Goal: Manage account settings

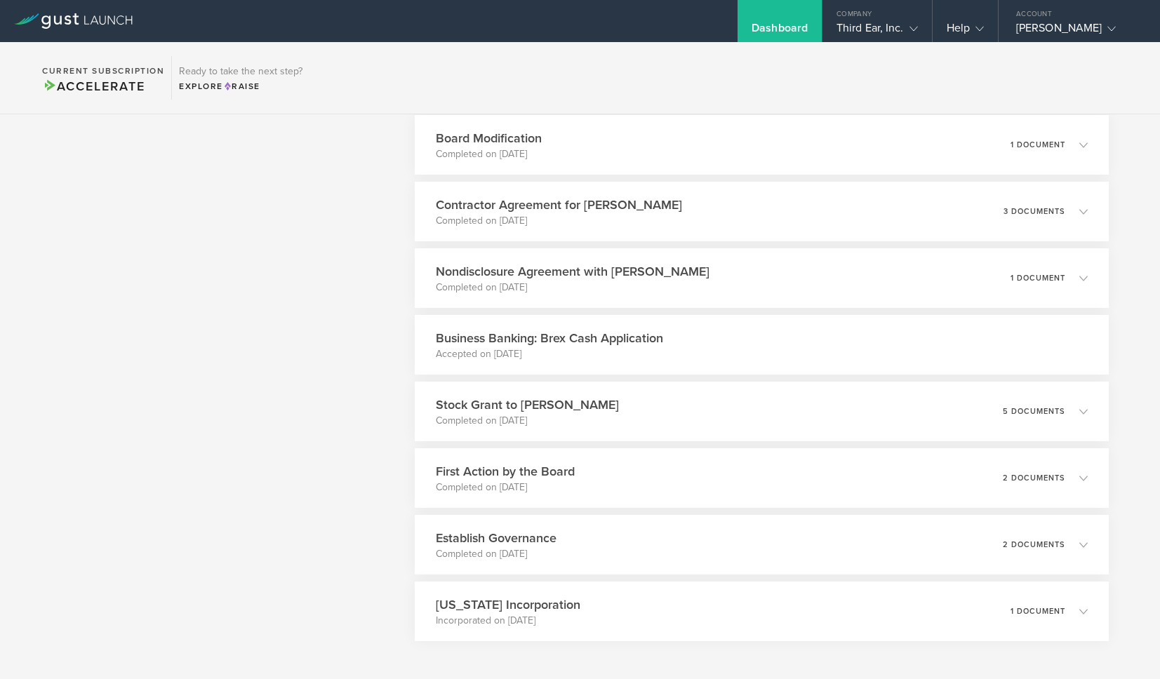
scroll to position [797, 0]
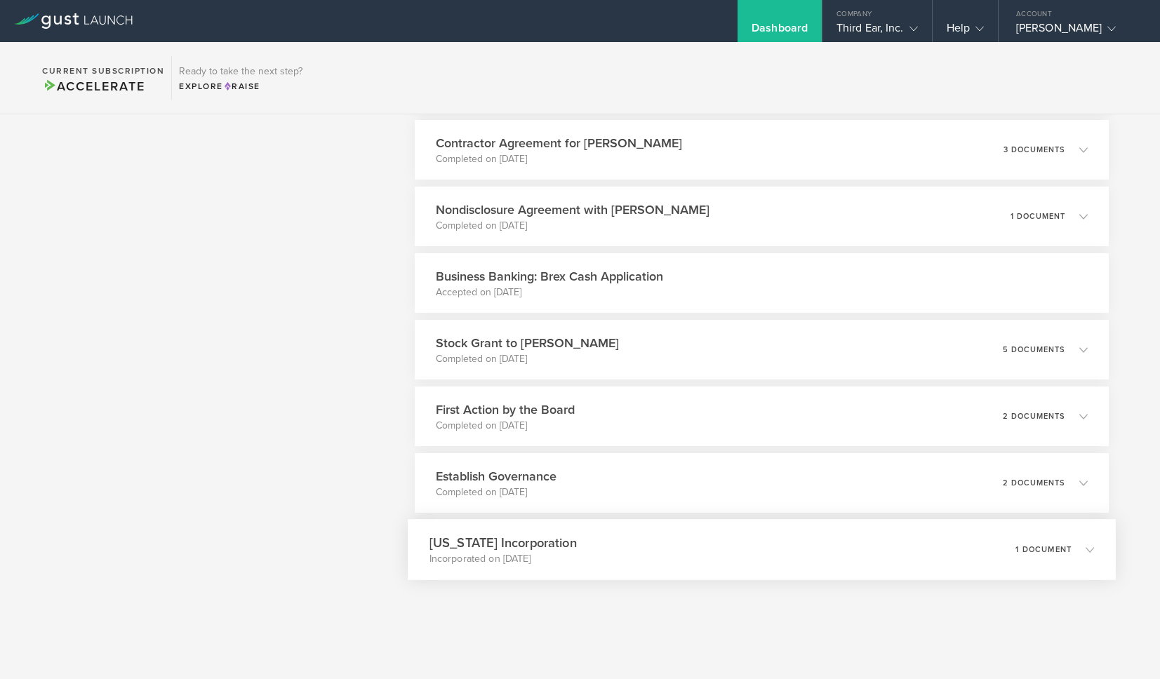
click at [567, 541] on div "[US_STATE] Incorporation Incorporated on [DATE] 1 document" at bounding box center [762, 549] width 708 height 61
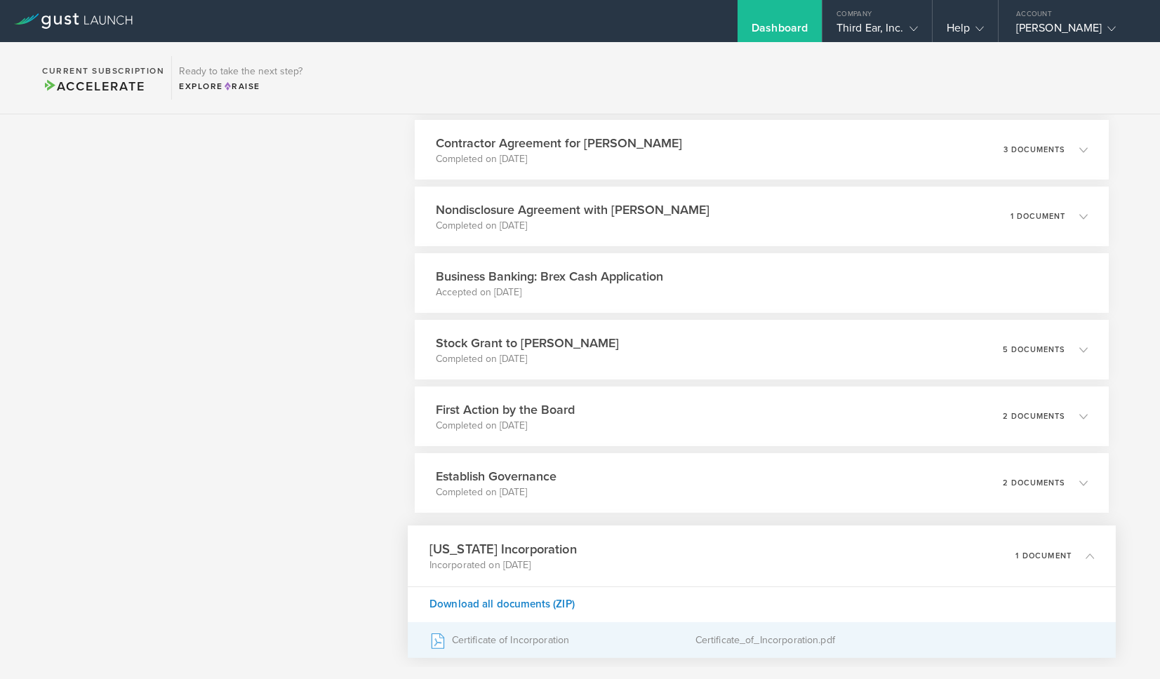
click at [526, 642] on div "Certificate of Incorporation" at bounding box center [562, 640] width 266 height 35
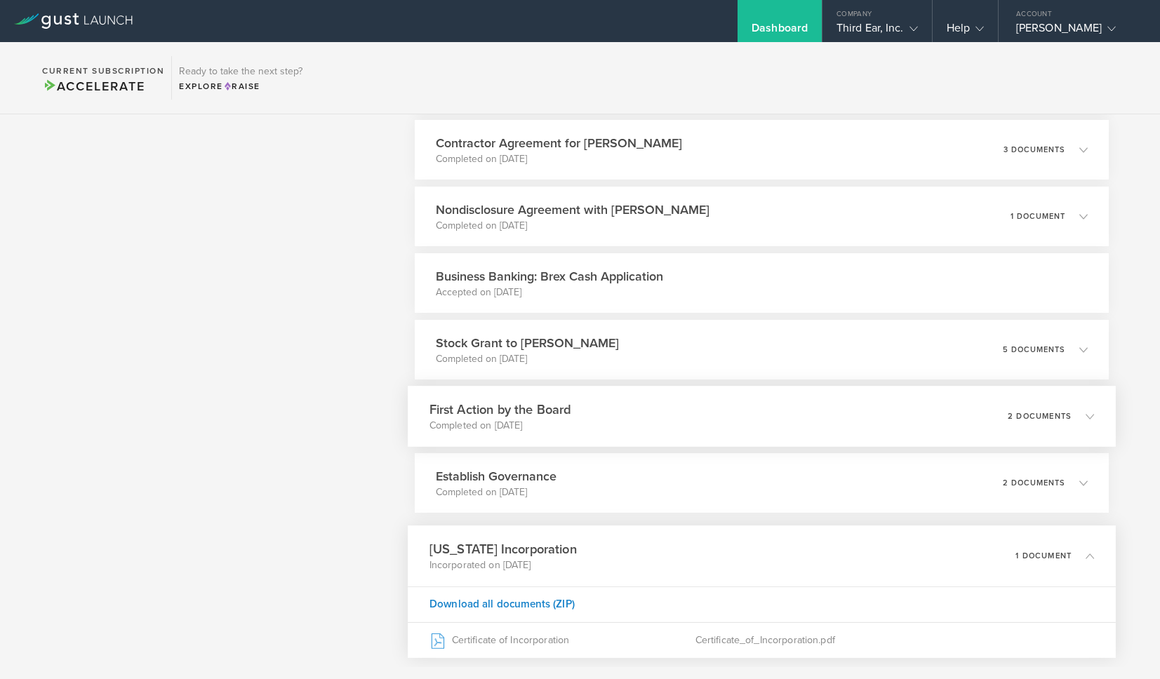
click at [578, 414] on div "First Action by the Board Completed on [DATE] 2 documents" at bounding box center [762, 416] width 708 height 61
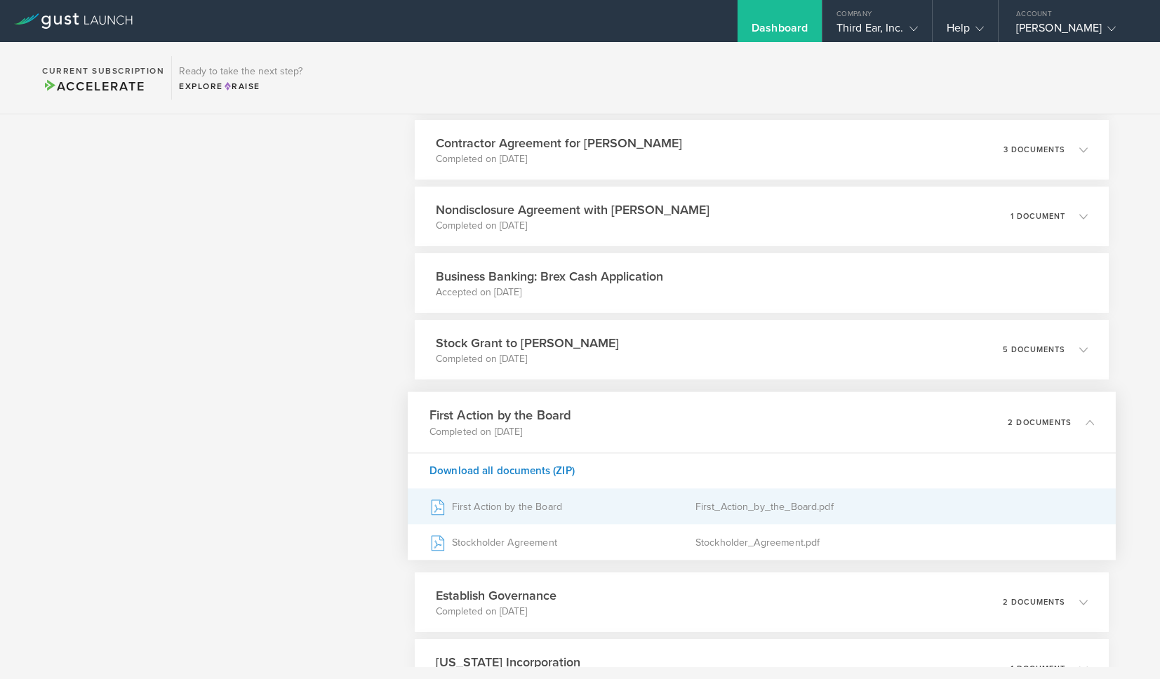
click at [526, 509] on div "First Action by the Board" at bounding box center [562, 506] width 266 height 35
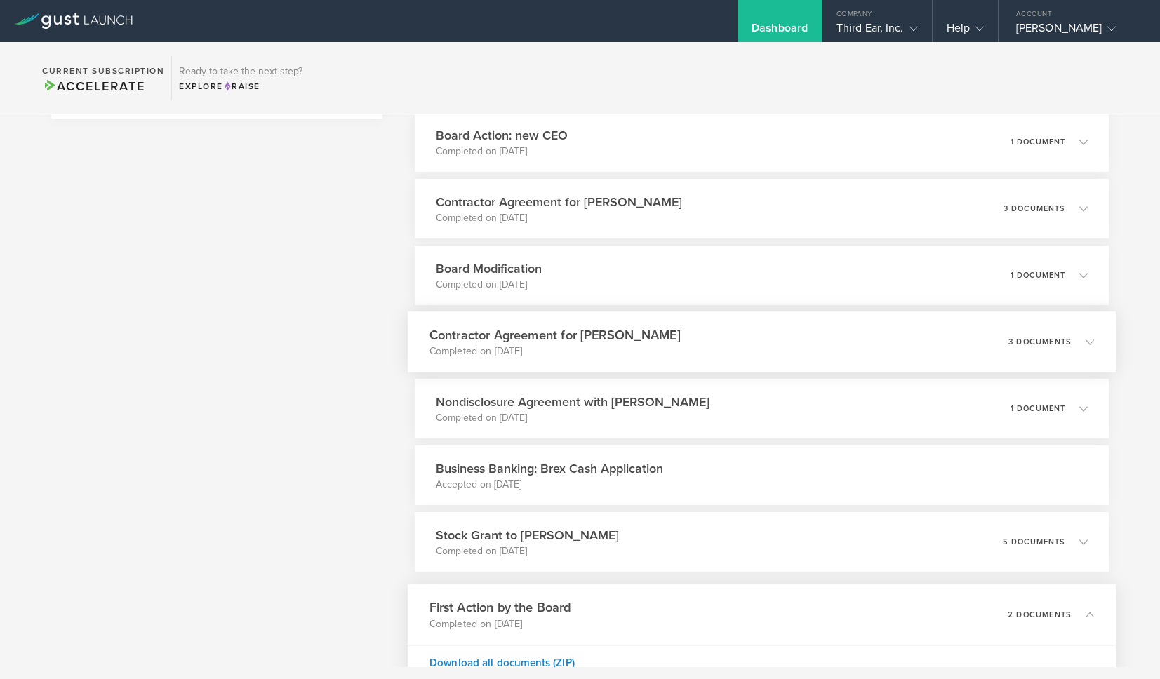
scroll to position [598, 0]
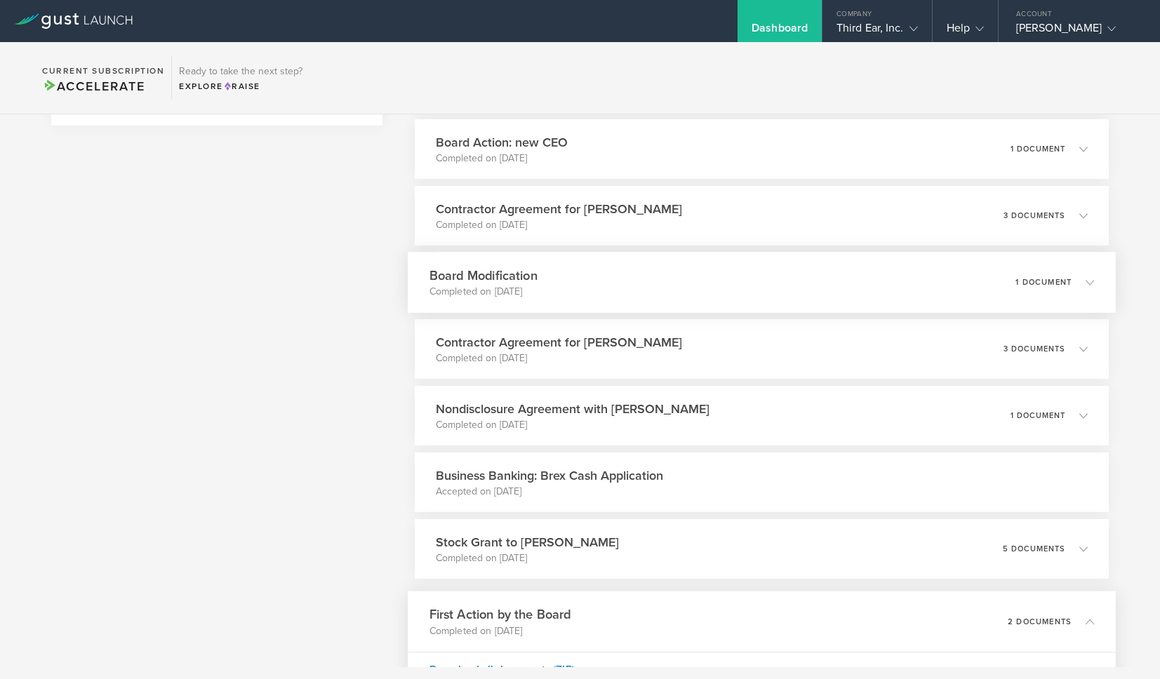
click at [501, 272] on h3 "Board Modification" at bounding box center [483, 275] width 108 height 19
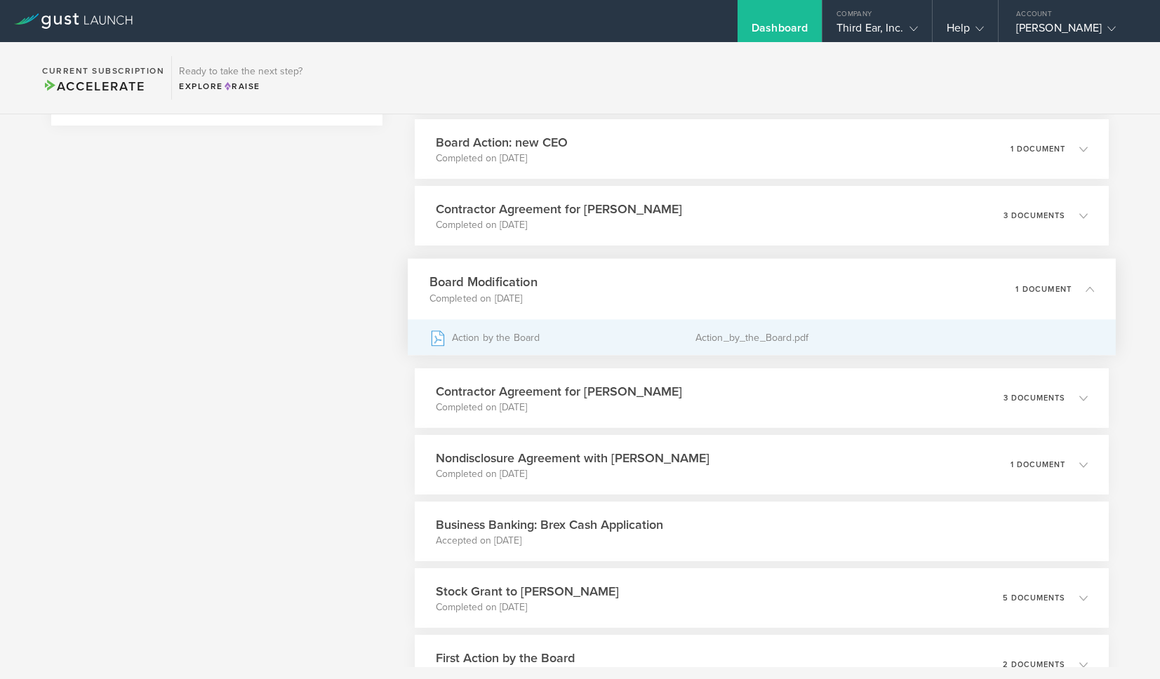
click at [503, 333] on div "Action by the Board" at bounding box center [562, 337] width 266 height 35
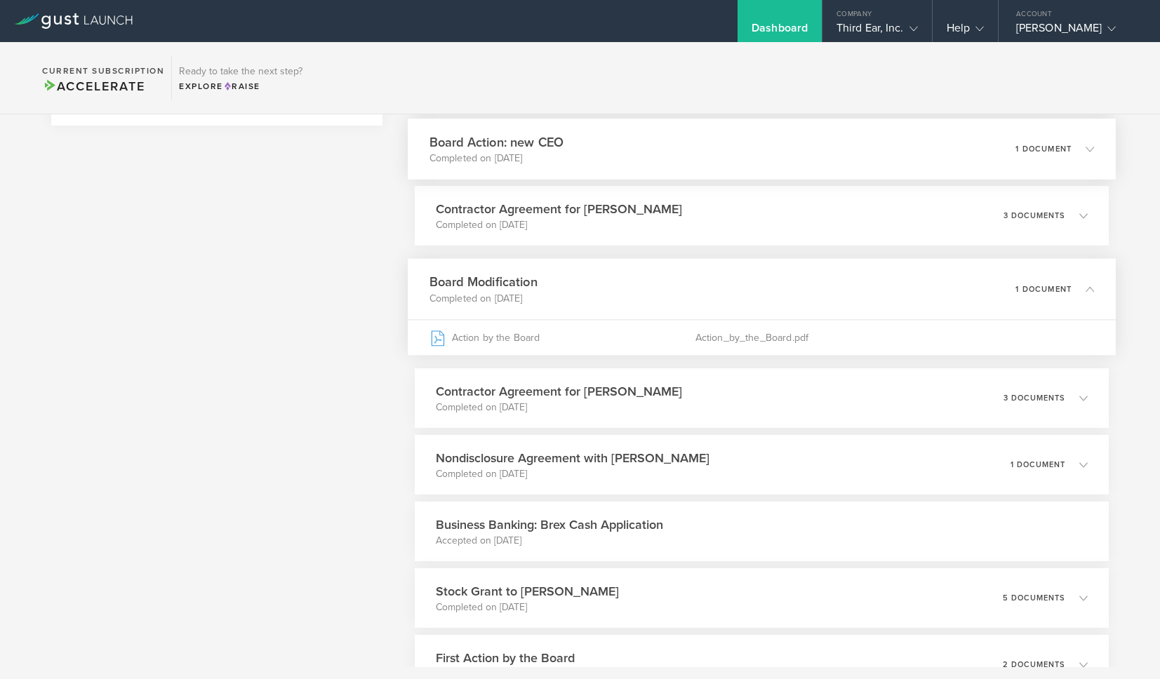
click at [511, 142] on h3 "Board Action: new CEO" at bounding box center [496, 142] width 135 height 19
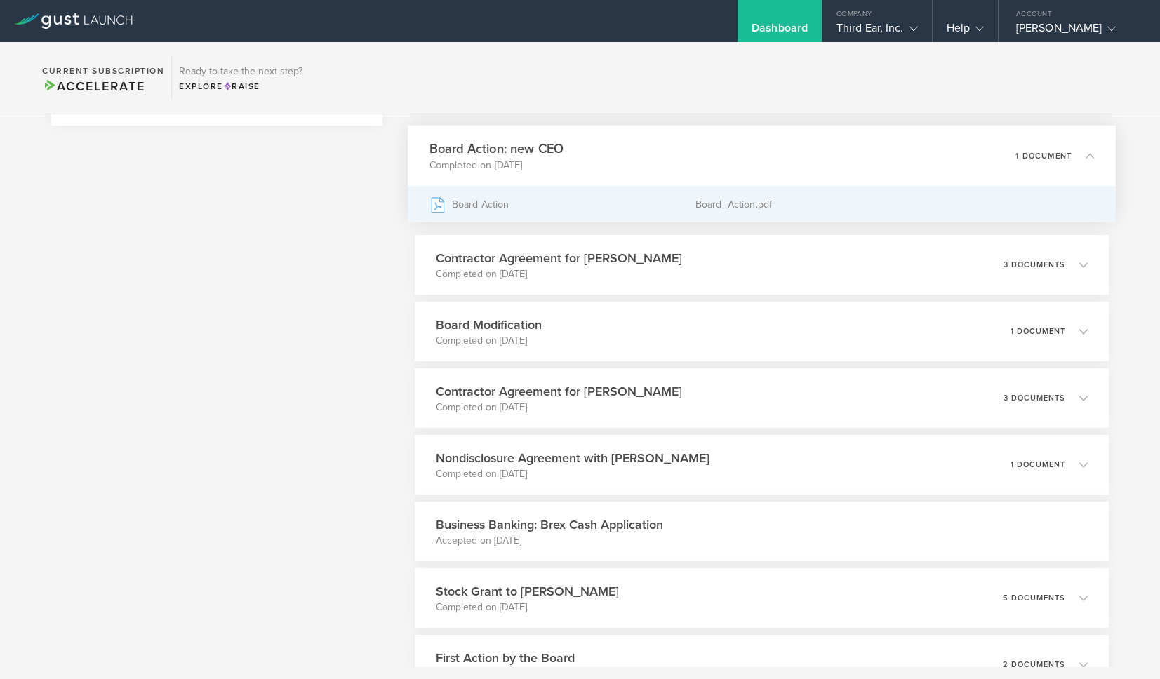
click at [489, 204] on div "Board Action" at bounding box center [562, 204] width 266 height 35
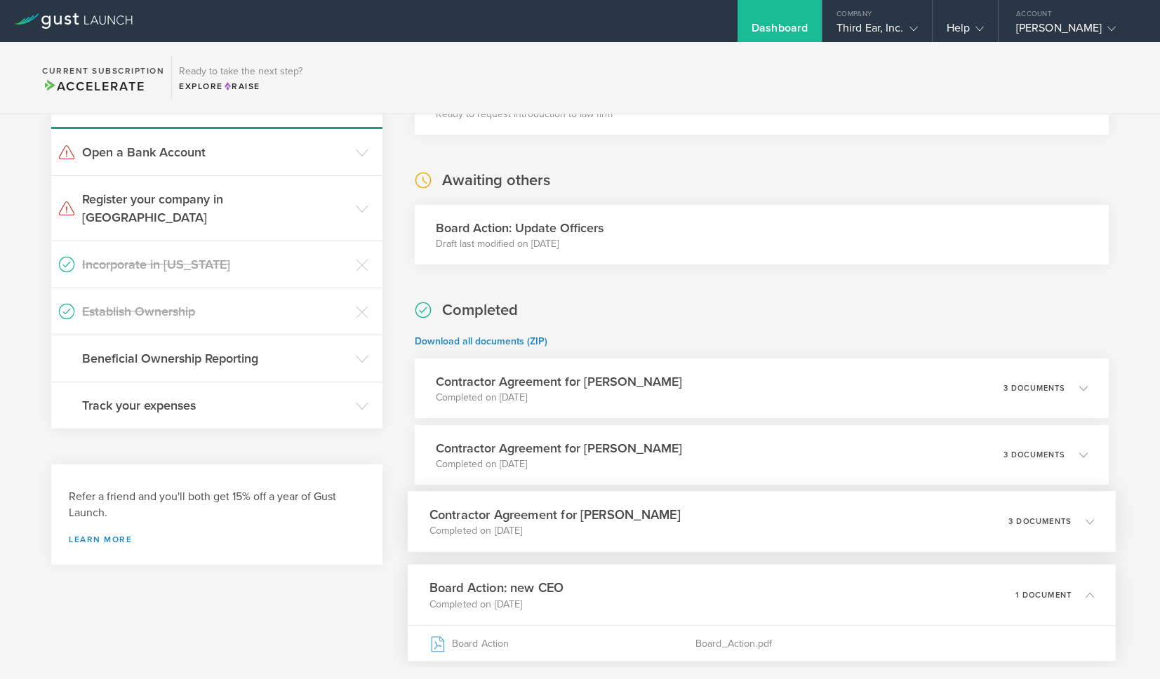
scroll to position [98, 0]
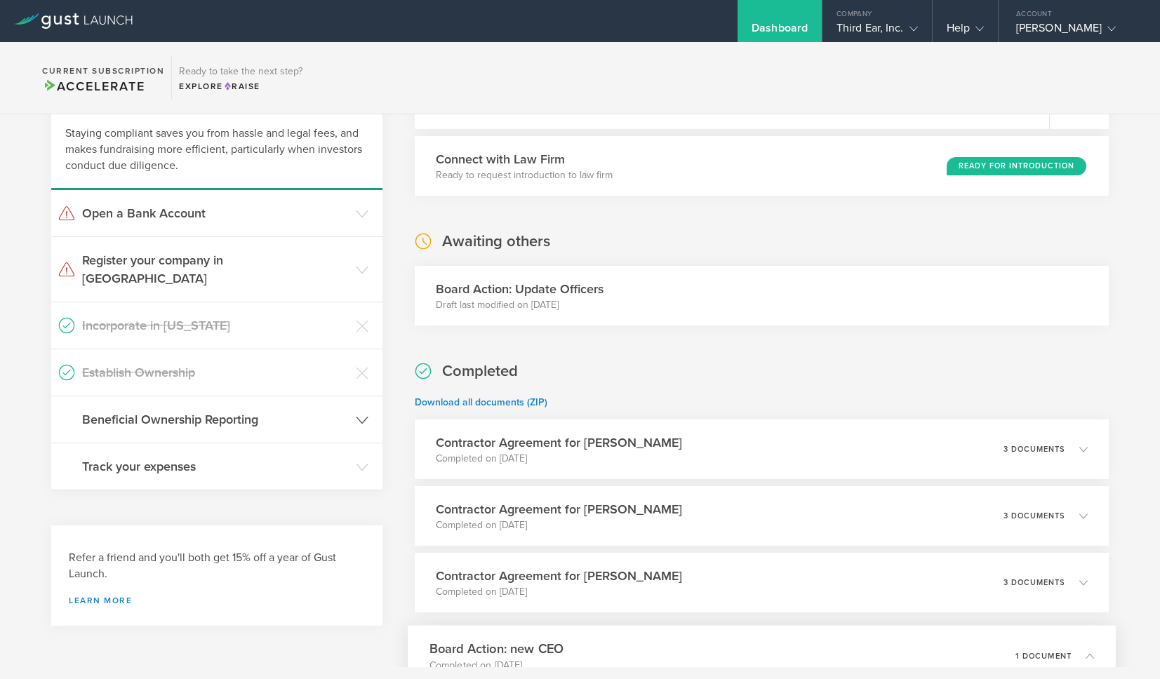
click at [356, 414] on icon at bounding box center [362, 420] width 13 height 13
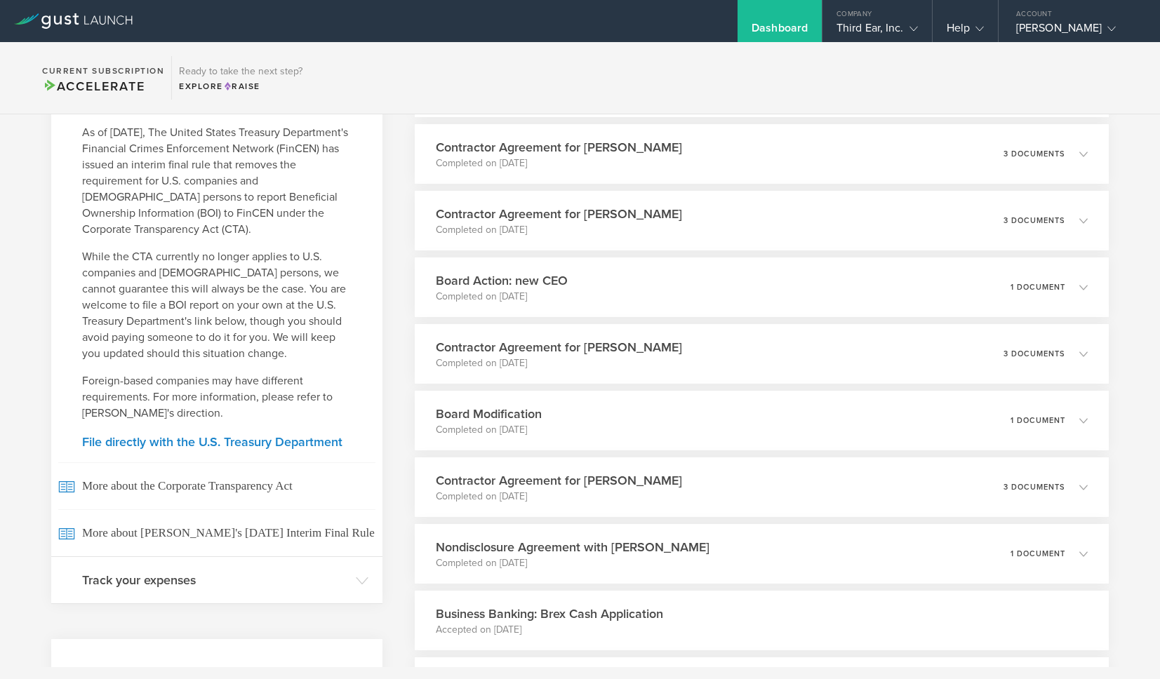
scroll to position [797, 0]
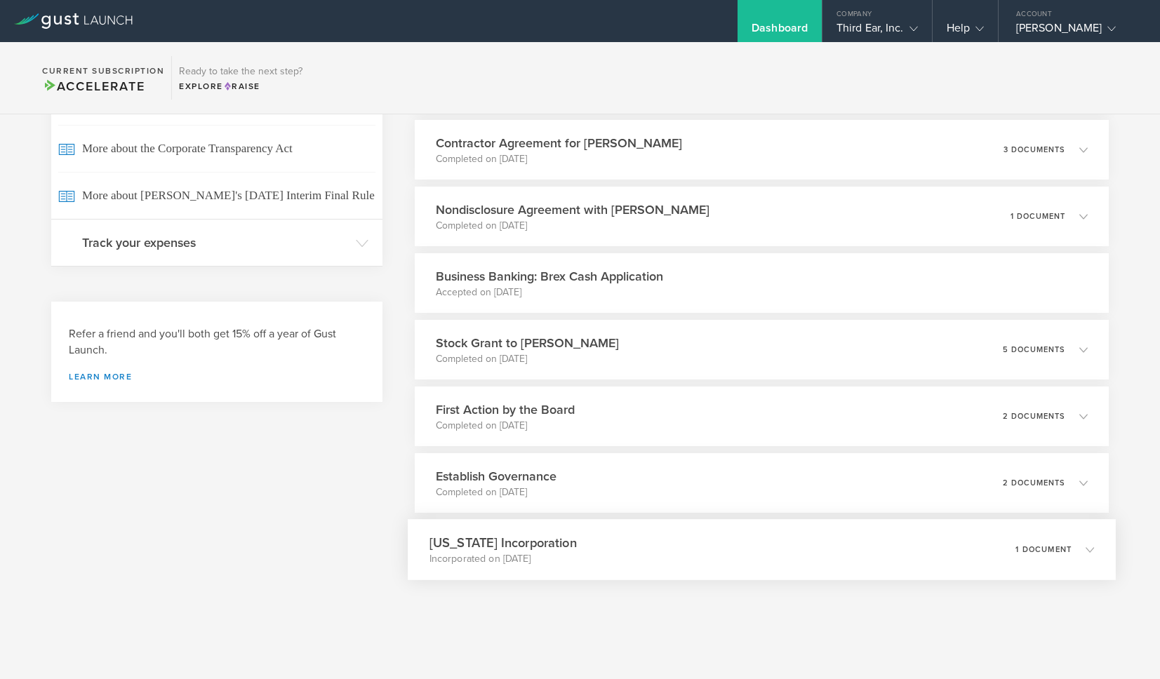
click at [1091, 548] on icon at bounding box center [1090, 549] width 8 height 8
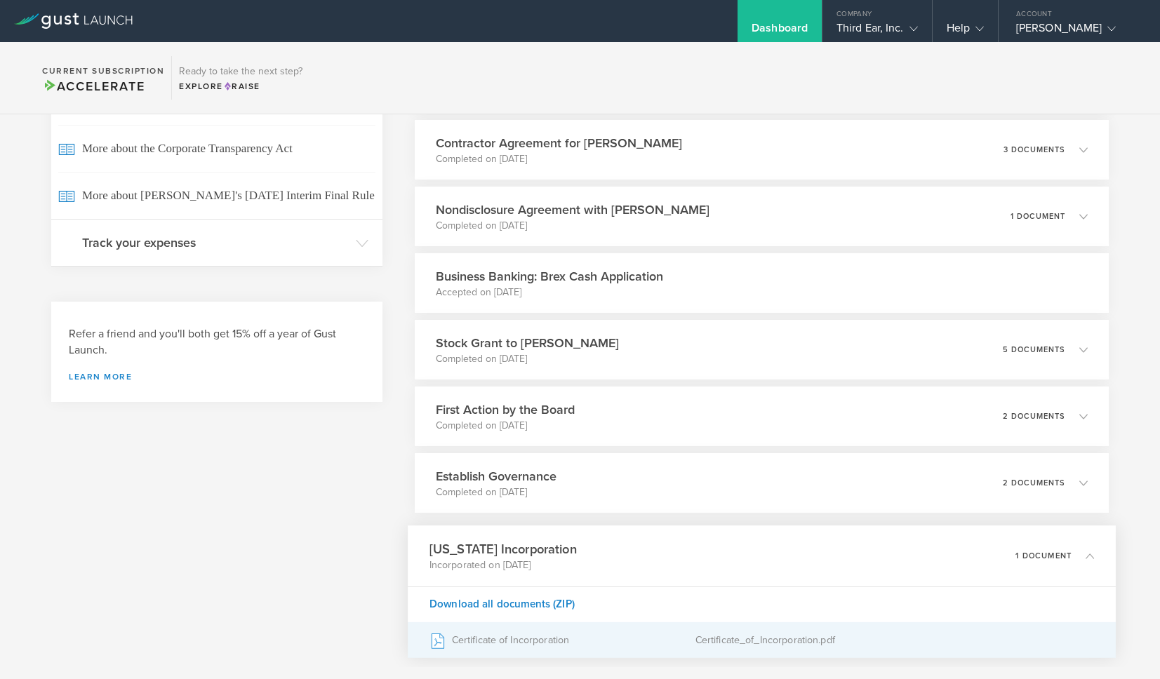
click at [472, 641] on div "Certificate of Incorporation" at bounding box center [562, 640] width 266 height 35
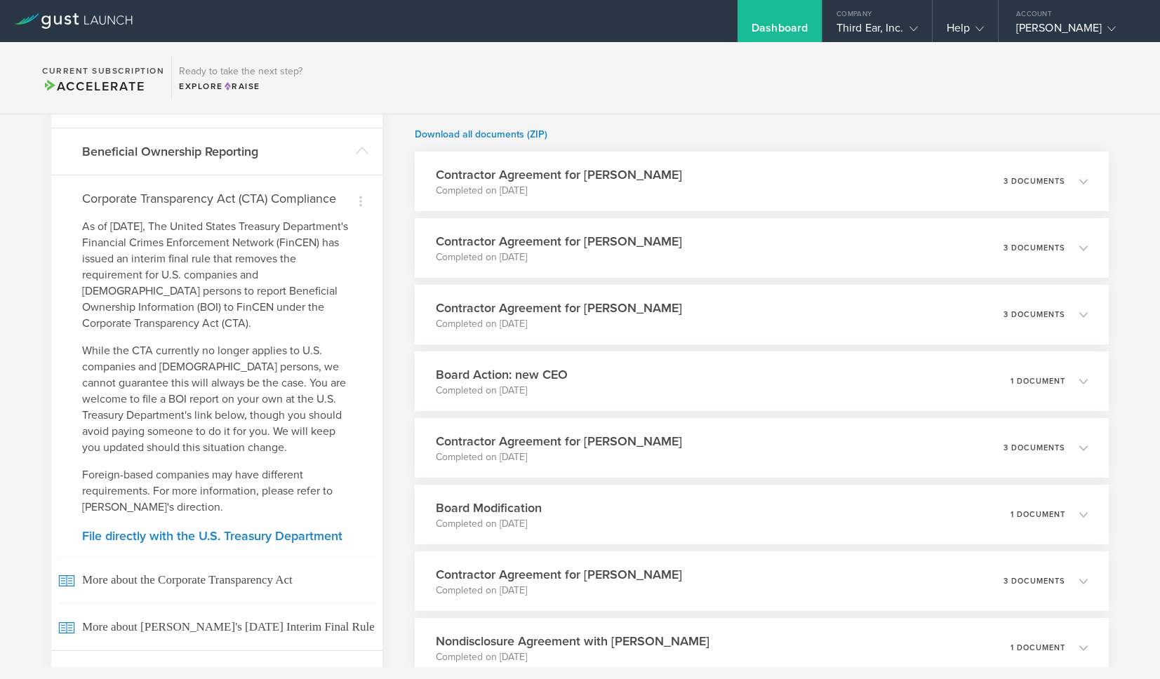
scroll to position [0, 0]
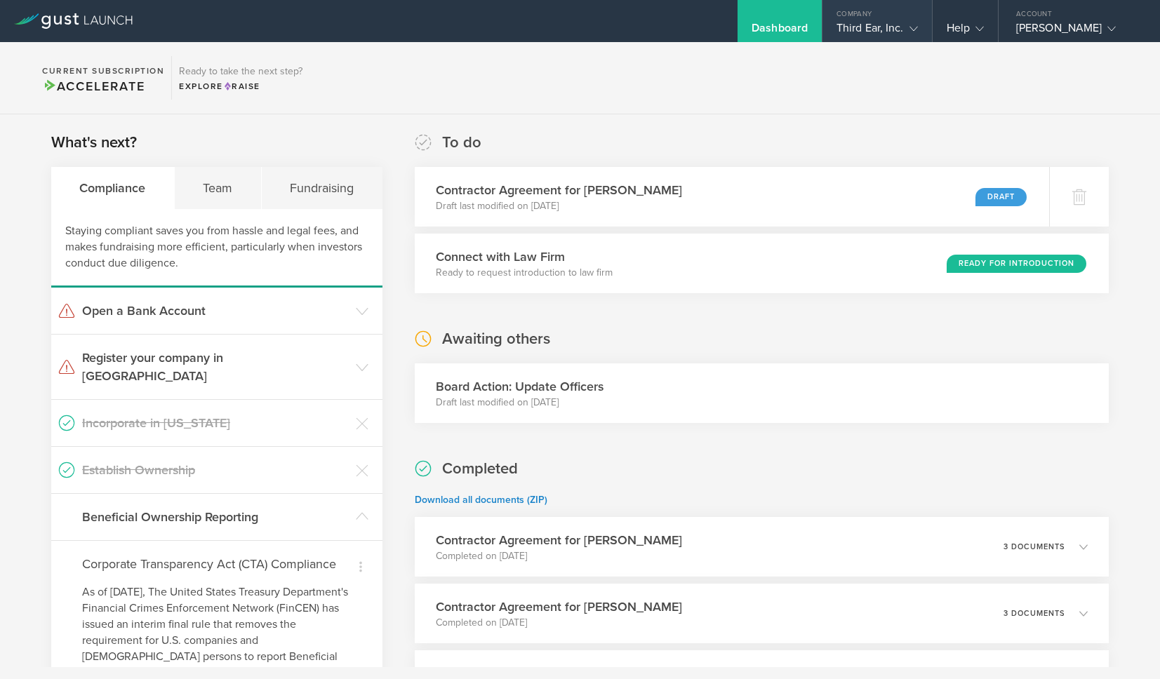
click at [915, 26] on icon at bounding box center [914, 29] width 8 height 8
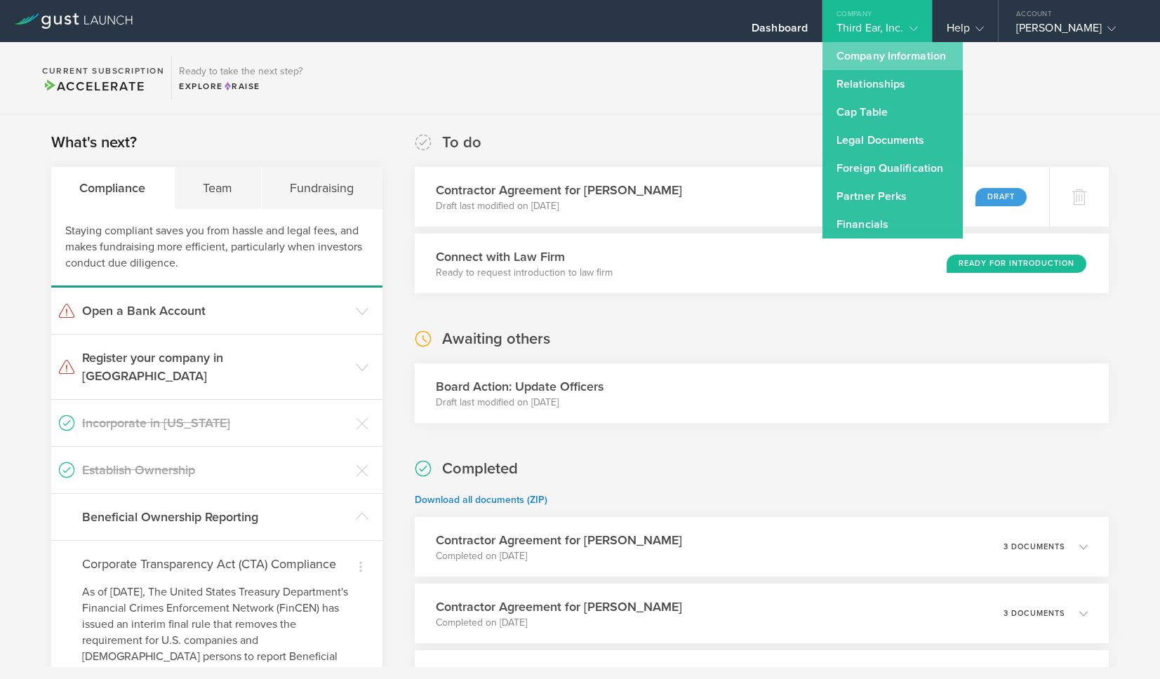
click at [903, 55] on link "Company Information" at bounding box center [893, 56] width 140 height 28
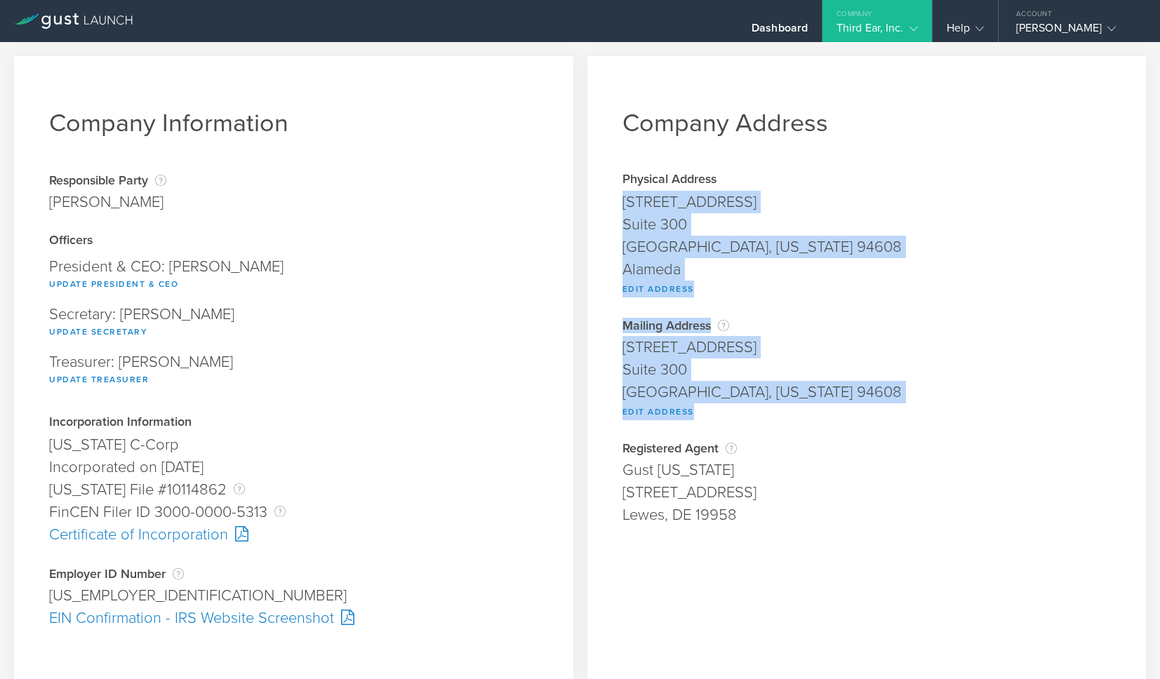
drag, startPoint x: 625, startPoint y: 203, endPoint x: 755, endPoint y: 412, distance: 246.6
click at [755, 412] on div "Company Address Physical Address [STREET_ADDRESS][US_STATE] Alameda Edit Addres…" at bounding box center [867, 532] width 559 height 953
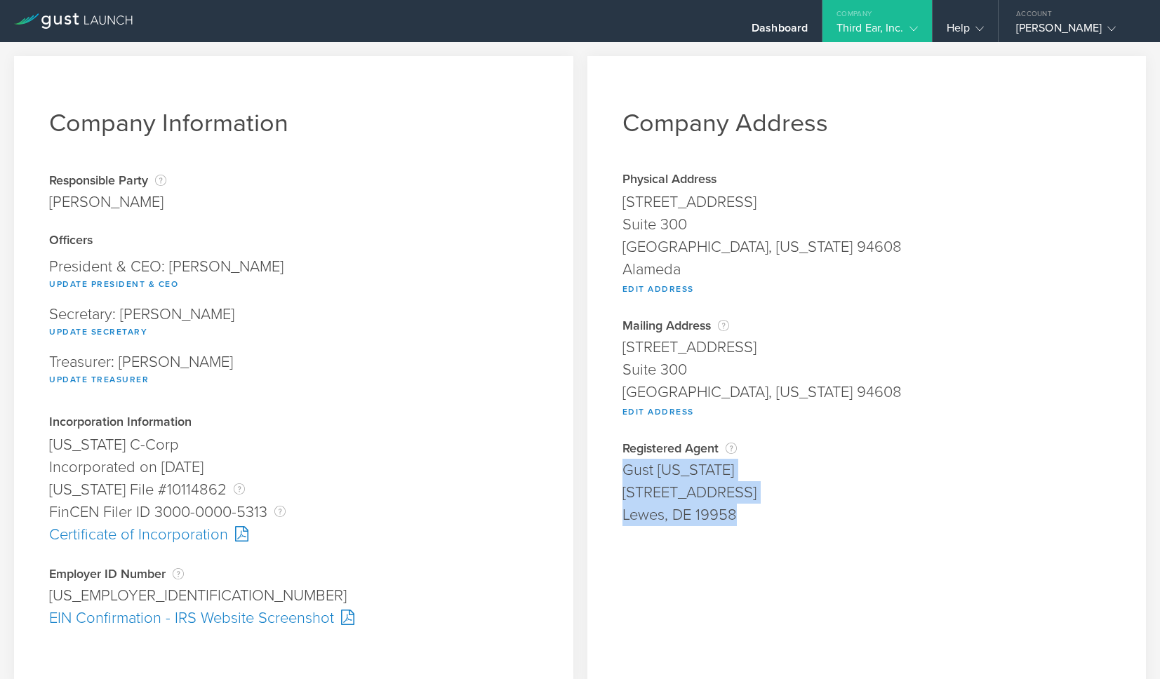
drag, startPoint x: 623, startPoint y: 470, endPoint x: 769, endPoint y: 542, distance: 163.6
click at [769, 542] on div "Company Address Physical Address [STREET_ADDRESS][US_STATE] Alameda Edit Addres…" at bounding box center [867, 532] width 559 height 953
click at [894, 249] on div "[GEOGRAPHIC_DATA], [US_STATE] 94608" at bounding box center [867, 247] width 489 height 22
click at [1110, 270] on div "Alameda" at bounding box center [867, 269] width 489 height 22
click at [671, 290] on button "Edit Address" at bounding box center [659, 289] width 72 height 17
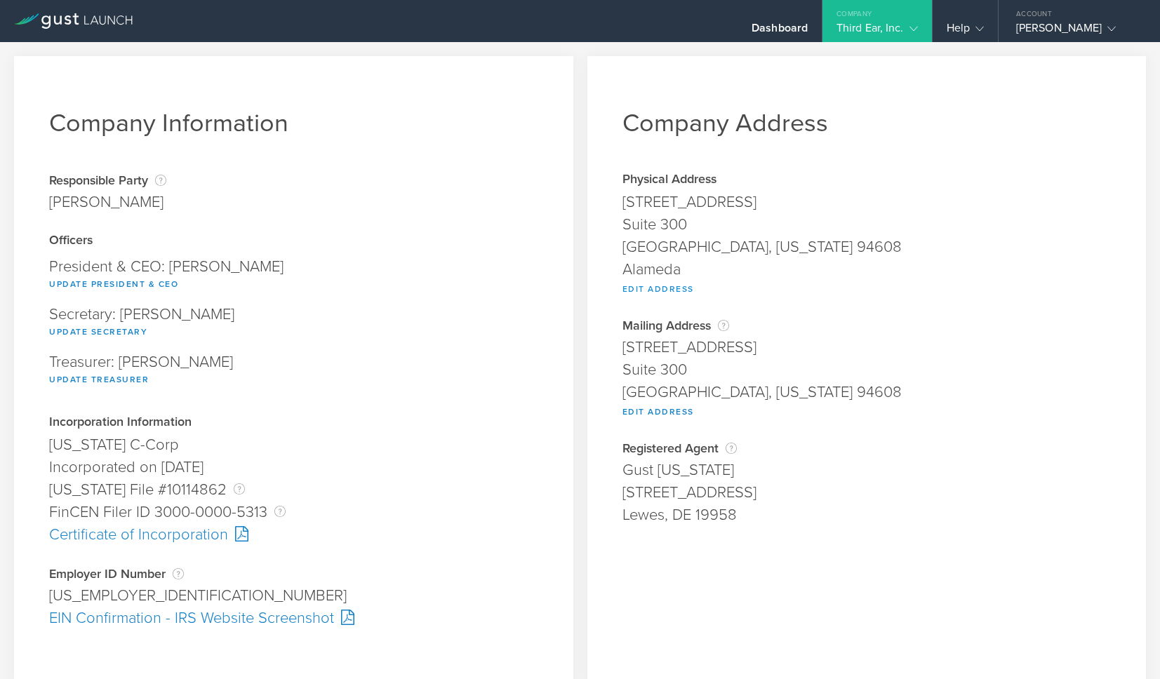
type input "[STREET_ADDRESS]"
type input "Suite 300"
type input "[GEOGRAPHIC_DATA]"
select select "CA"
type input "94608"
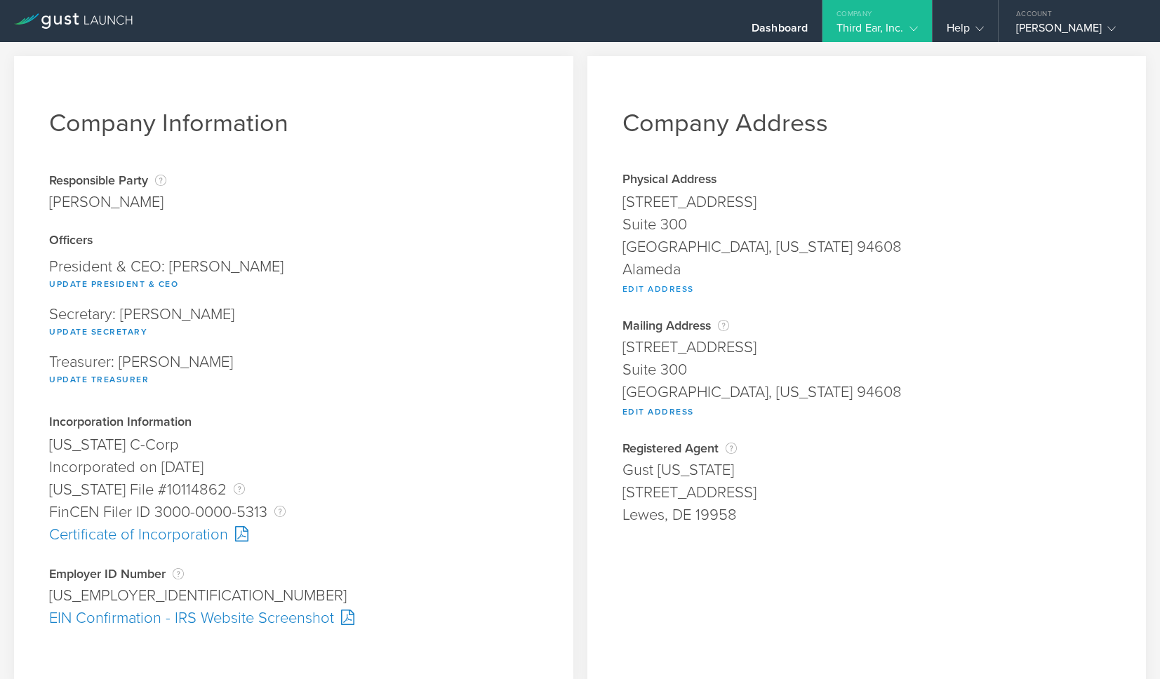
type input "Alameda"
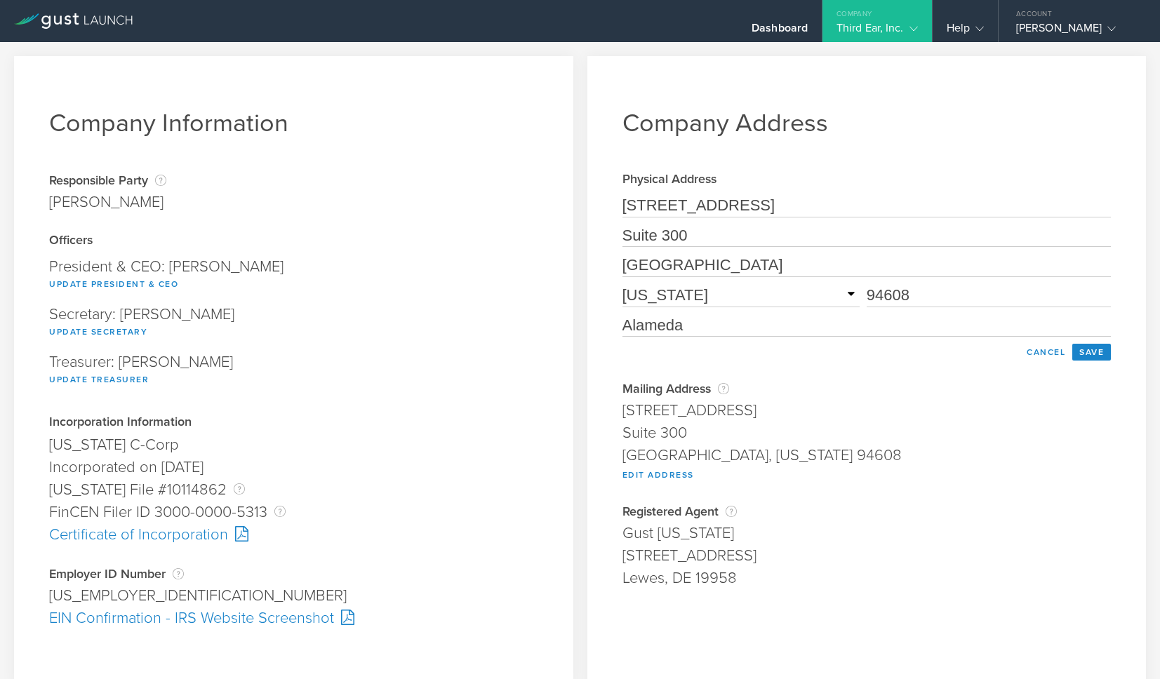
click at [660, 212] on input "[STREET_ADDRESS]" at bounding box center [867, 206] width 489 height 22
click at [874, 459] on div "[GEOGRAPHIC_DATA], [US_STATE] 94608" at bounding box center [867, 455] width 489 height 22
click at [677, 481] on button "Edit Address" at bounding box center [659, 475] width 72 height 17
type input "[STREET_ADDRESS]"
type input "Suite 300"
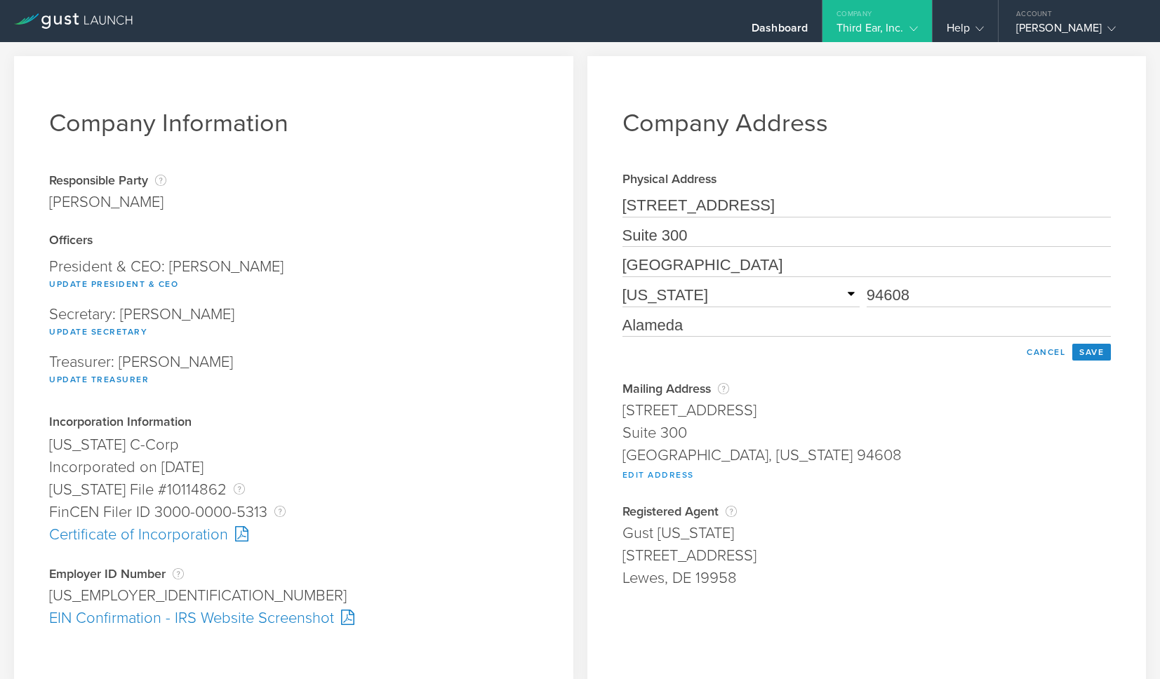
type input "[GEOGRAPHIC_DATA]"
select select "CA"
type input "94608"
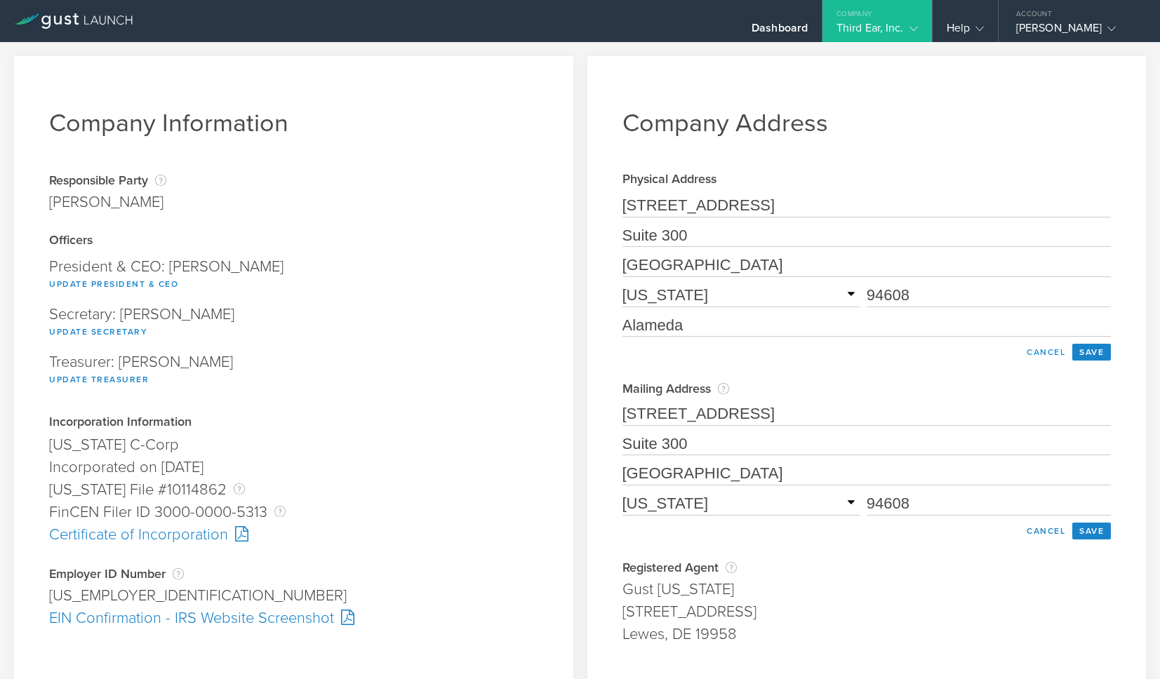
click at [1042, 359] on button "Cancel" at bounding box center [1046, 352] width 53 height 17
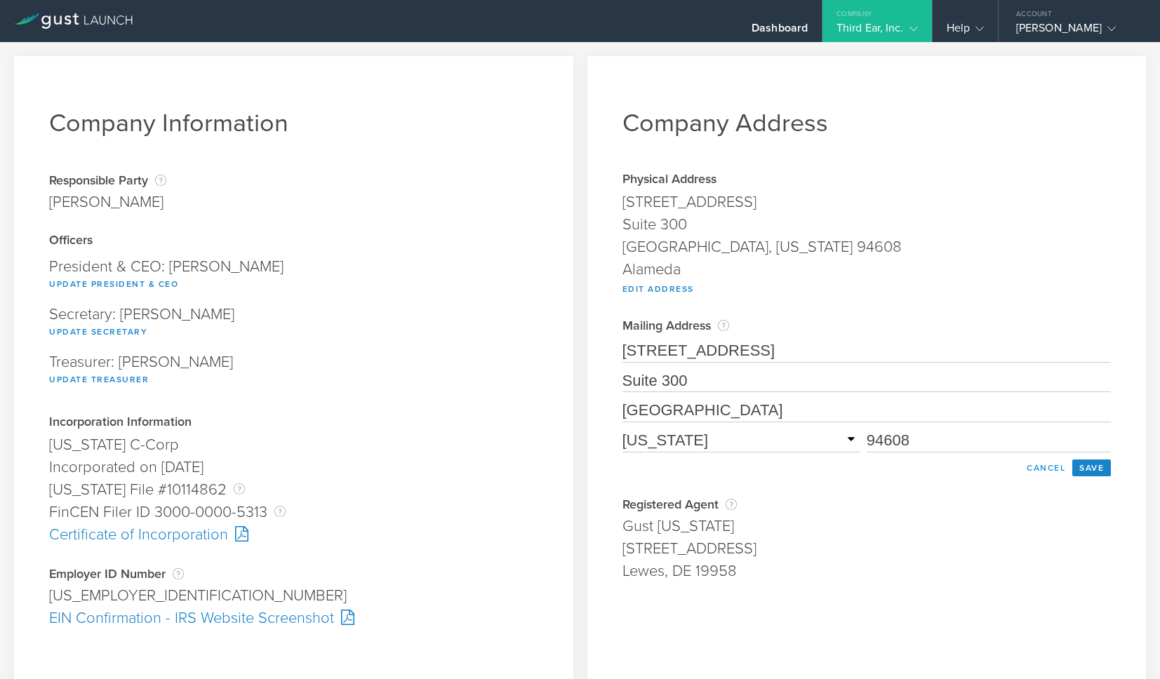
click at [1040, 473] on button "Cancel" at bounding box center [1046, 468] width 53 height 17
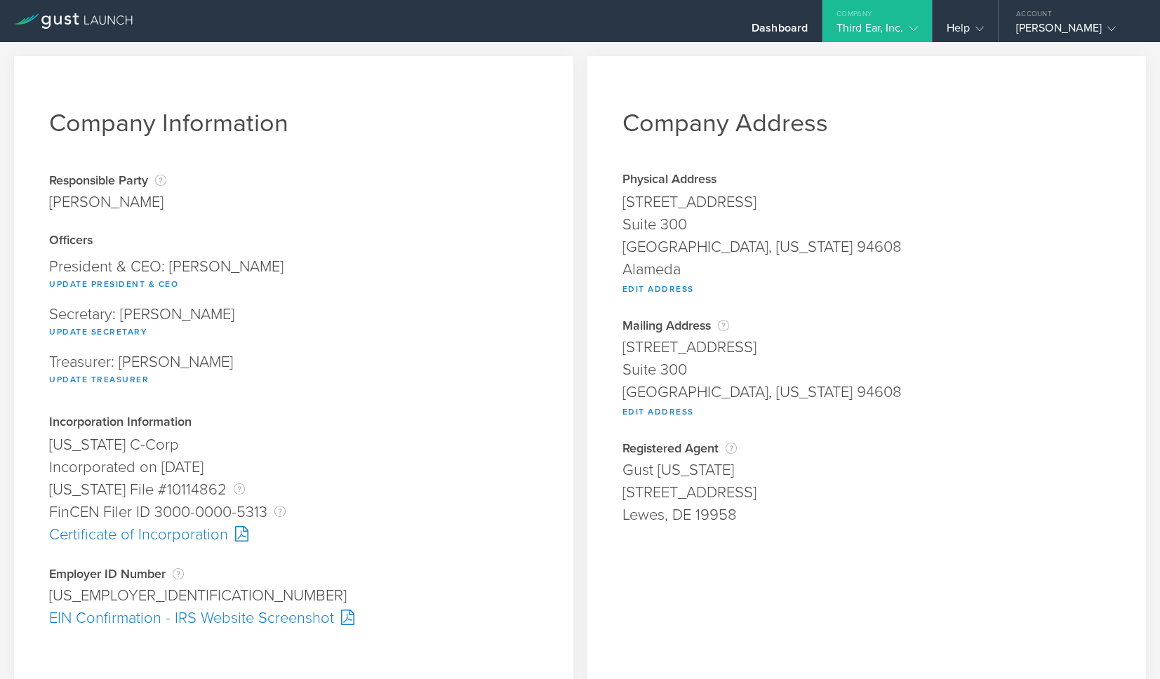
click at [168, 534] on div "Certificate of Incorporation" at bounding box center [293, 535] width 489 height 22
click at [148, 619] on div "EIN Confirmation - IRS Website Screenshot" at bounding box center [293, 618] width 489 height 22
